Goal: Navigation & Orientation: Find specific page/section

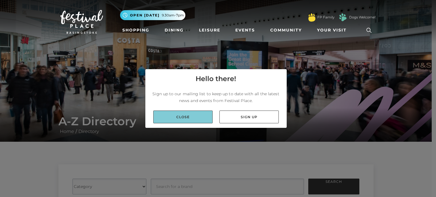
click at [181, 113] on link "Close" at bounding box center [182, 117] width 59 height 13
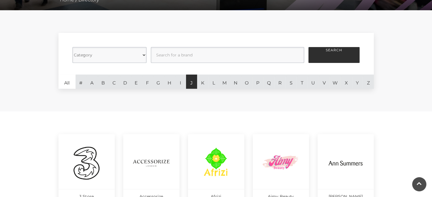
scroll to position [142, 0]
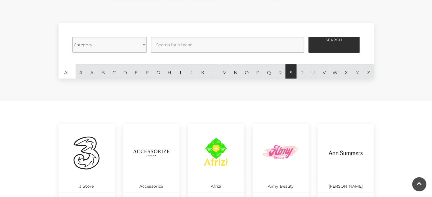
click at [290, 71] on link "S" at bounding box center [290, 71] width 11 height 14
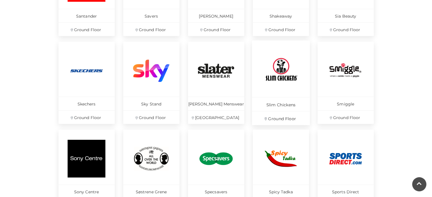
scroll to position [255, 0]
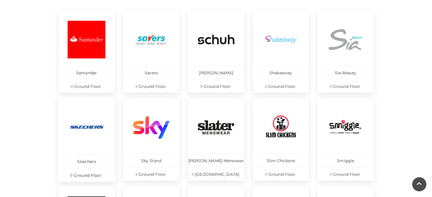
click at [77, 175] on p "Ground Floor" at bounding box center [87, 175] width 58 height 14
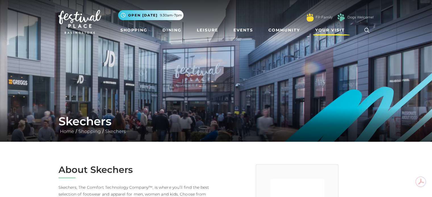
click at [320, 27] on span "Your Visit" at bounding box center [330, 30] width 30 height 6
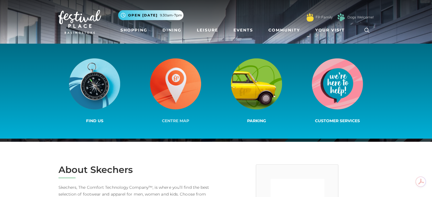
click at [184, 75] on img at bounding box center [175, 83] width 51 height 51
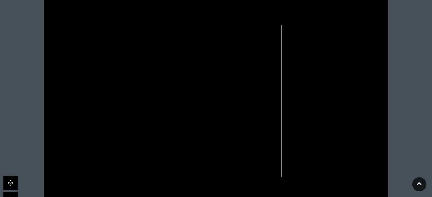
scroll to position [199, 0]
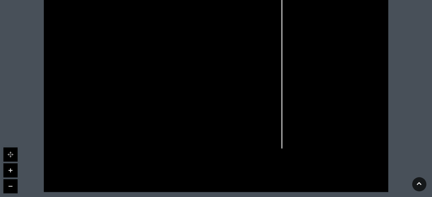
click at [166, 68] on icon at bounding box center [216, 70] width 432 height 243
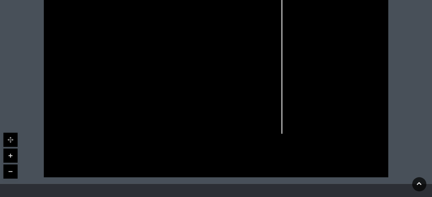
scroll to position [227, 0]
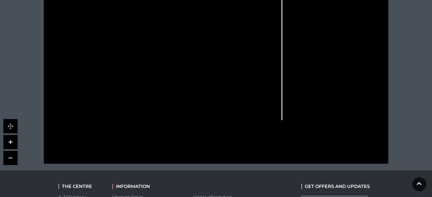
click at [14, 137] on link at bounding box center [10, 142] width 14 height 14
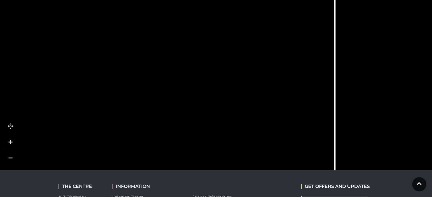
click at [16, 135] on link at bounding box center [10, 142] width 14 height 14
drag, startPoint x: 79, startPoint y: 94, endPoint x: 196, endPoint y: 106, distance: 117.8
click at [195, 112] on icon at bounding box center [334, 61] width 1398 height 786
drag, startPoint x: 193, startPoint y: 61, endPoint x: 188, endPoint y: 104, distance: 43.4
click at [188, 104] on icon at bounding box center [330, 106] width 1398 height 786
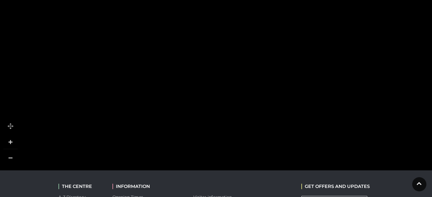
click at [223, 60] on rect at bounding box center [226, 59] width 44 height 12
click at [227, 60] on tspan "Skechers" at bounding box center [227, 60] width 0 height 0
